Goal: Task Accomplishment & Management: Complete application form

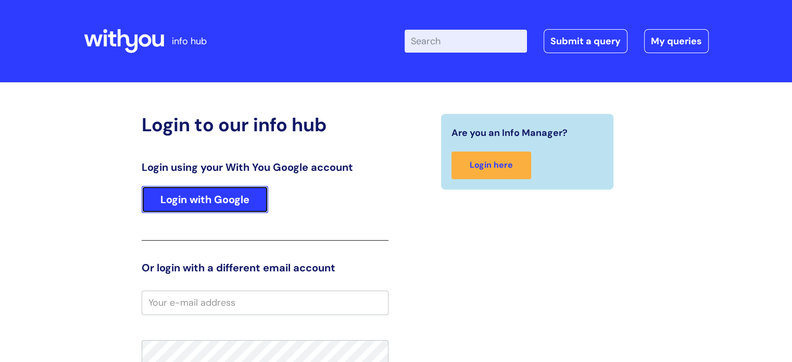
click at [229, 189] on link "Login with Google" at bounding box center [205, 199] width 127 height 27
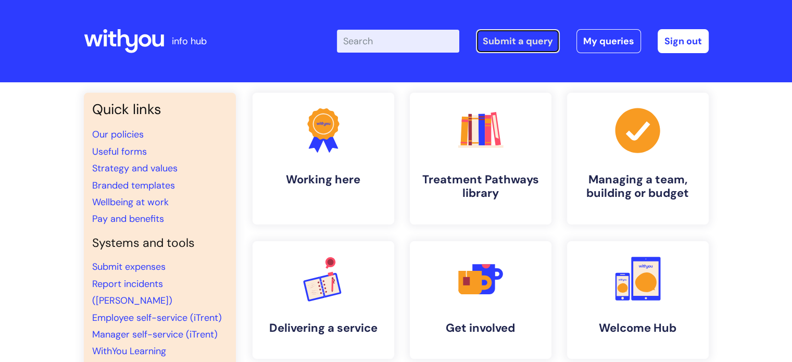
click at [498, 42] on link "Submit a query" at bounding box center [518, 41] width 84 height 24
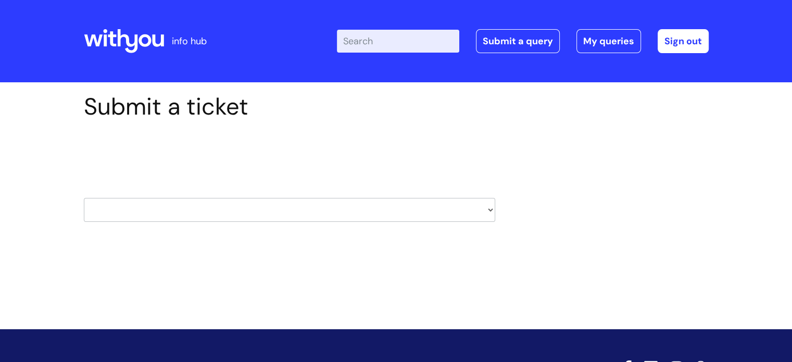
click at [489, 218] on select "HR / People IT and Support Clinical Drug Alerts Finance Accounts Data Support T…" at bounding box center [289, 210] width 411 height 24
select select "payroll"
click at [84, 198] on select "HR / People IT and Support Clinical Drug Alerts Finance Accounts Data Support T…" at bounding box center [289, 210] width 411 height 24
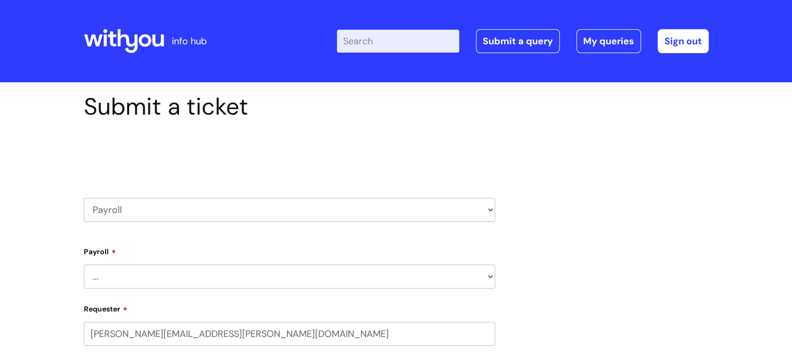
select select "80004286563"
click at [490, 276] on select "... New Hires bank details/starter checklist forms Payroll queries Receiving in…" at bounding box center [289, 276] width 411 height 24
select select "Payroll queries"
click at [84, 264] on select "... New Hires bank details/starter checklist forms Payroll queries Receiving in…" at bounding box center [289, 276] width 411 height 24
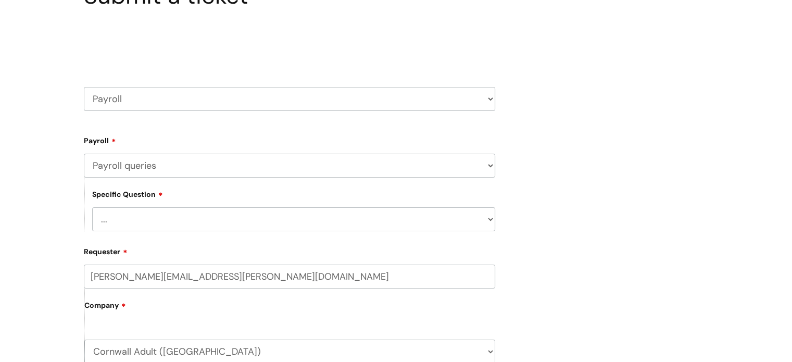
scroll to position [112, 0]
click at [486, 219] on select "... Changes queries Timesheet queries Salary and absence queries" at bounding box center [293, 218] width 403 height 24
select select "Timesheet queries"
click at [92, 206] on select "... Changes queries Timesheet queries Salary and absence queries" at bounding box center [293, 218] width 403 height 24
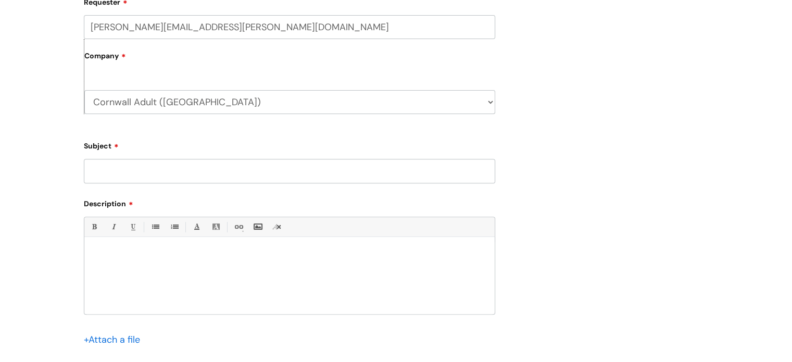
scroll to position [361, 0]
click at [484, 180] on input "Subject" at bounding box center [289, 170] width 411 height 24
type input "Signing off overtime sheets"
click at [261, 249] on p at bounding box center [289, 253] width 395 height 9
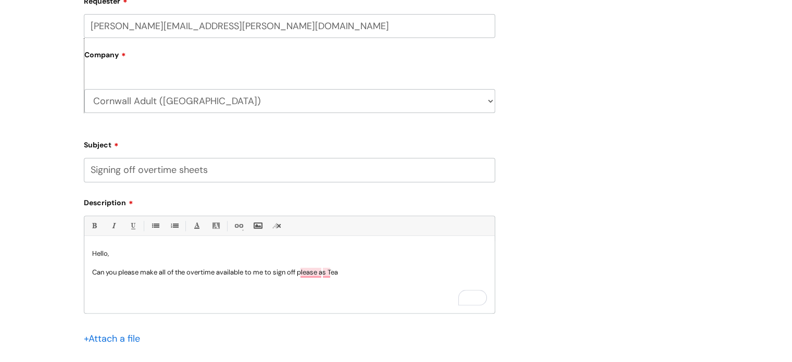
click at [335, 271] on p "Can you please make all of the overtime available to me to sign off please as T…" at bounding box center [289, 272] width 395 height 9
click at [331, 268] on p "Can you please make all of the overtime available to me to sign off please as T…" at bounding box center [289, 272] width 395 height 9
click at [357, 272] on p "Can you please make all of the overtime available to me to sign off please as t…" at bounding box center [289, 272] width 395 height 9
click at [356, 268] on p "To enrich screen reader interactions, please activate Accessibility in Grammarl…" at bounding box center [289, 262] width 395 height 9
click at [356, 271] on p "Can you please make all of the overtime available to me to sign off, please as …" at bounding box center [289, 272] width 395 height 9
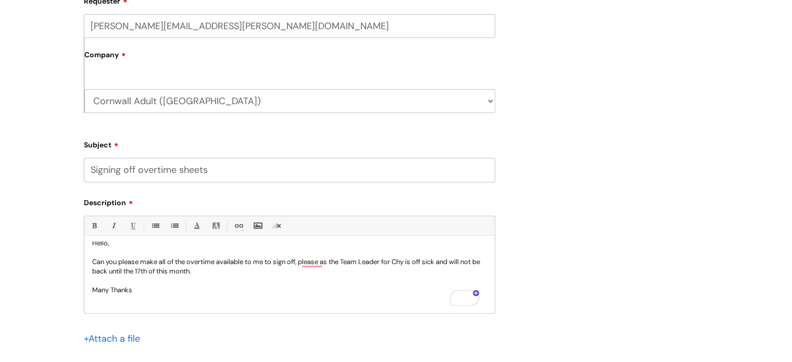
scroll to position [10, 0]
click at [292, 262] on p "Can you please make all of the overtime available to me to sign off, please, as…" at bounding box center [289, 266] width 395 height 19
click at [300, 262] on p "Can you please make all of the overtime available to me to sign off, please, as…" at bounding box center [289, 266] width 395 height 19
click at [298, 262] on p "Can you please make all of the overtime available to me to sign off, please, as…" at bounding box center [289, 266] width 395 height 19
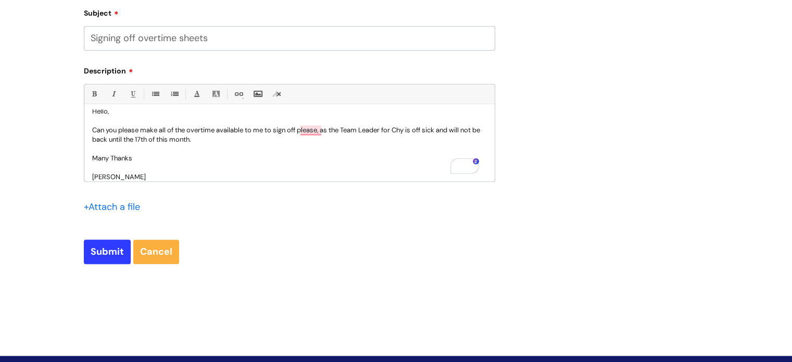
scroll to position [503, 0]
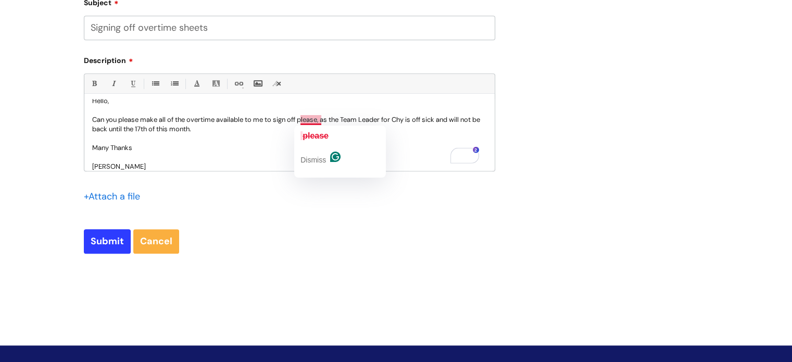
click at [310, 120] on p "Can you please make all of the overtime available to me to sign off please, as …" at bounding box center [289, 124] width 395 height 19
click at [302, 118] on p "Can you please make all of the overtime available to me to sign off please, as …" at bounding box center [289, 124] width 395 height 19
click at [310, 118] on p "Can you please make all of the overtime available to me to sign off p lease, as…" at bounding box center [289, 124] width 395 height 19
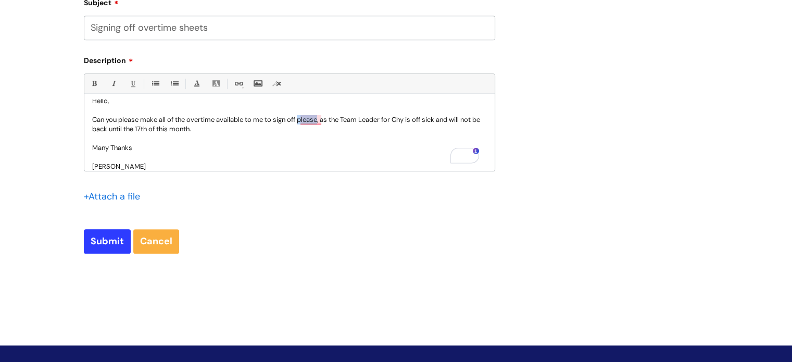
click at [310, 119] on p "Can you please make all of the overtime available to me to sign off p lease, as…" at bounding box center [289, 124] width 395 height 19
click at [307, 250] on div "Submit Cancel" at bounding box center [289, 241] width 411 height 24
click at [102, 236] on input "Submit" at bounding box center [107, 241] width 47 height 24
type input "Please Wait..."
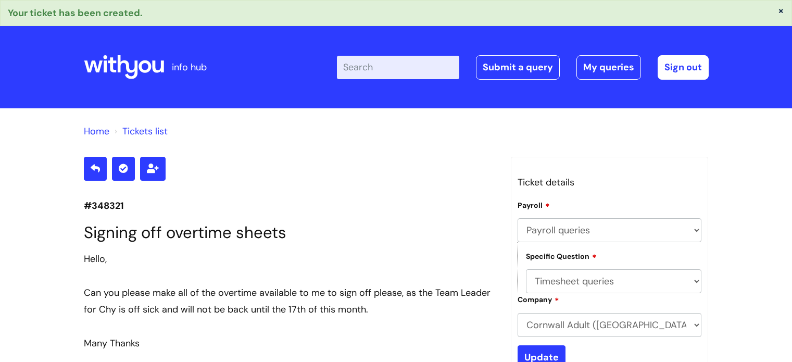
select select "Payroll queries"
select select "Timesheet queries"
